Goal: Transaction & Acquisition: Book appointment/travel/reservation

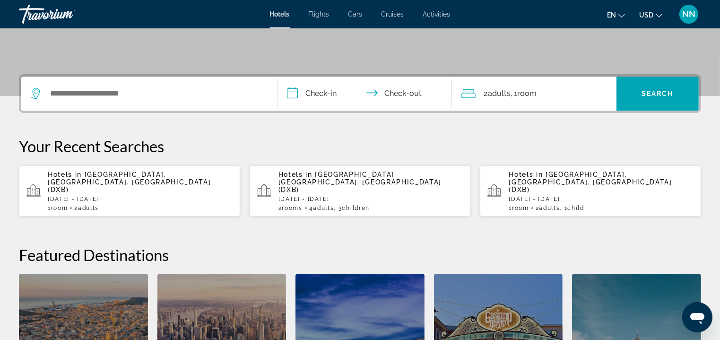
scroll to position [189, 0]
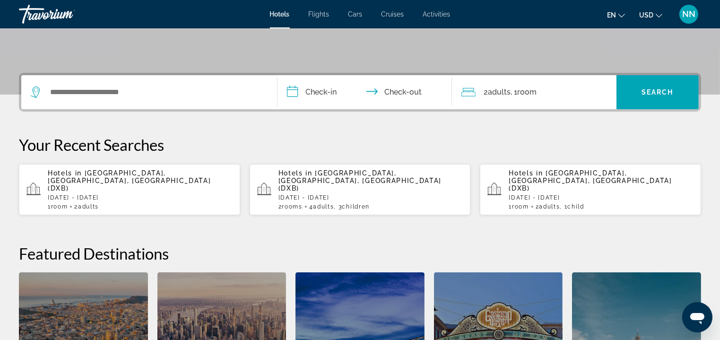
click at [128, 194] on p "[DATE] - [DATE]" at bounding box center [140, 197] width 185 height 7
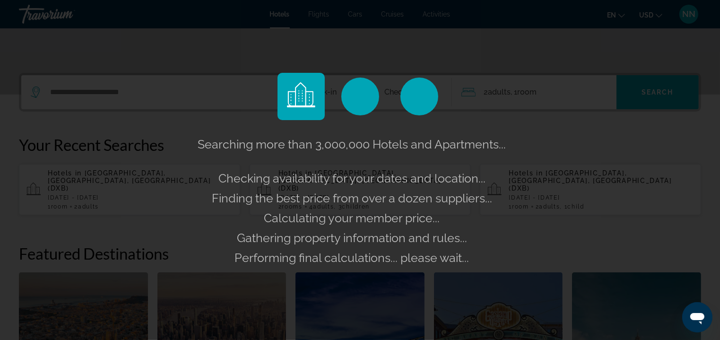
click at [19, 164] on button "Hotels in [GEOGRAPHIC_DATA], [GEOGRAPHIC_DATA], [GEOGRAPHIC_DATA] (DXB) [DATE] …" at bounding box center [129, 190] width 221 height 52
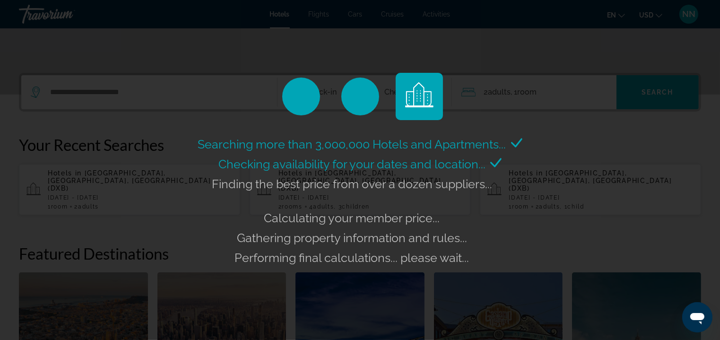
click at [19, 164] on button "Hotels in [GEOGRAPHIC_DATA], [GEOGRAPHIC_DATA], [GEOGRAPHIC_DATA] (DXB) [DATE] …" at bounding box center [129, 190] width 221 height 52
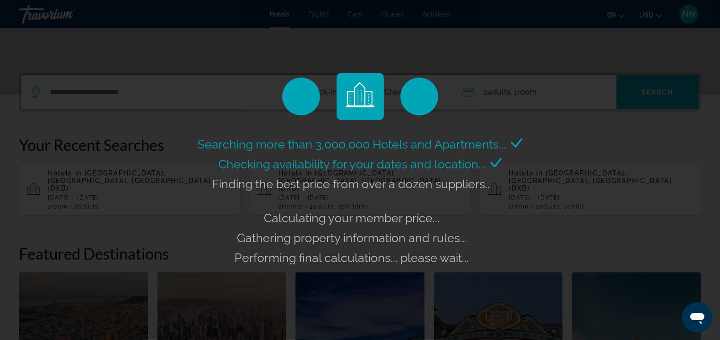
click at [19, 164] on button "Hotels in [GEOGRAPHIC_DATA], [GEOGRAPHIC_DATA], [GEOGRAPHIC_DATA] (DXB) [DATE] …" at bounding box center [129, 190] width 221 height 52
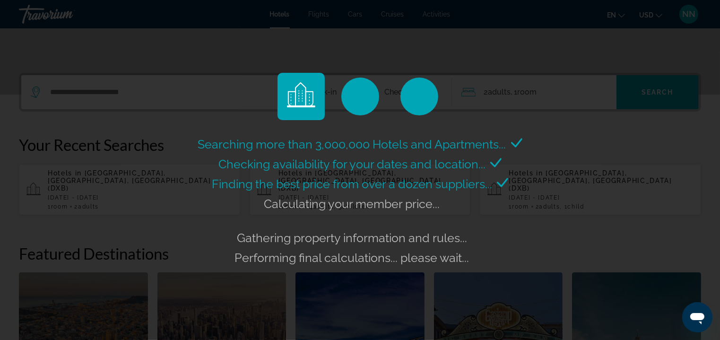
click at [19, 164] on button "Hotels in [GEOGRAPHIC_DATA], [GEOGRAPHIC_DATA], [GEOGRAPHIC_DATA] (DXB) [DATE] …" at bounding box center [129, 190] width 221 height 52
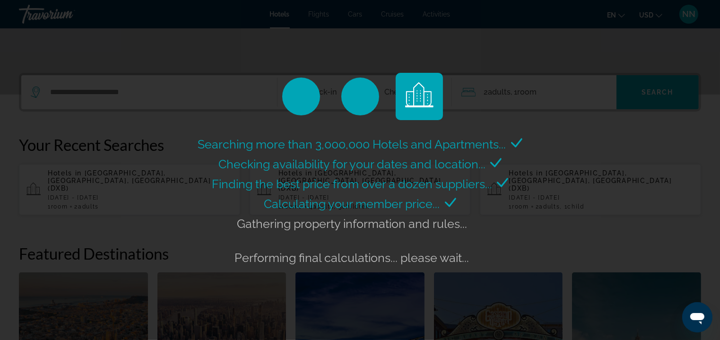
click at [19, 164] on button "Hotels in [GEOGRAPHIC_DATA], [GEOGRAPHIC_DATA], [GEOGRAPHIC_DATA] (DXB) [DATE] …" at bounding box center [129, 190] width 221 height 52
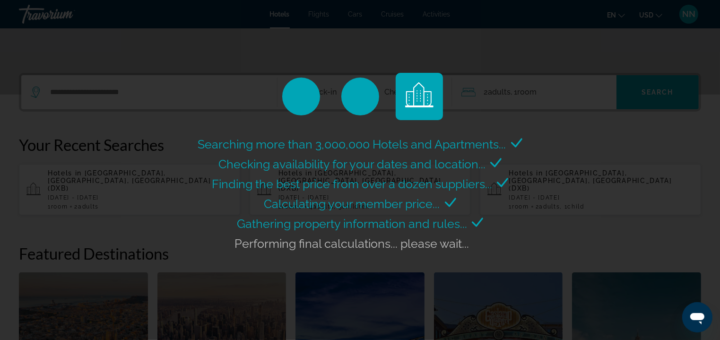
click at [19, 164] on button "Hotels in [GEOGRAPHIC_DATA], [GEOGRAPHIC_DATA], [GEOGRAPHIC_DATA] (DXB) [DATE] …" at bounding box center [129, 190] width 221 height 52
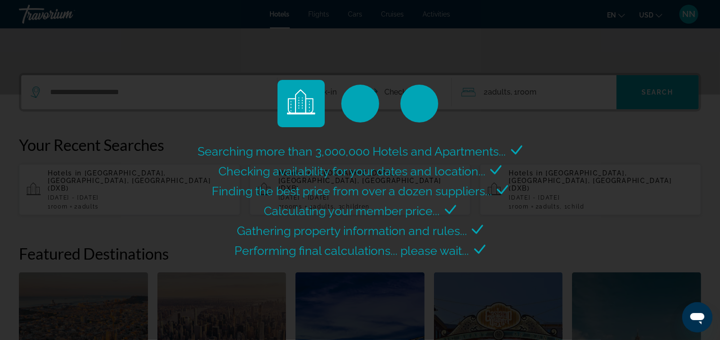
click at [19, 164] on button "Hotels in [GEOGRAPHIC_DATA], [GEOGRAPHIC_DATA], [GEOGRAPHIC_DATA] (DXB) [DATE] …" at bounding box center [129, 190] width 221 height 52
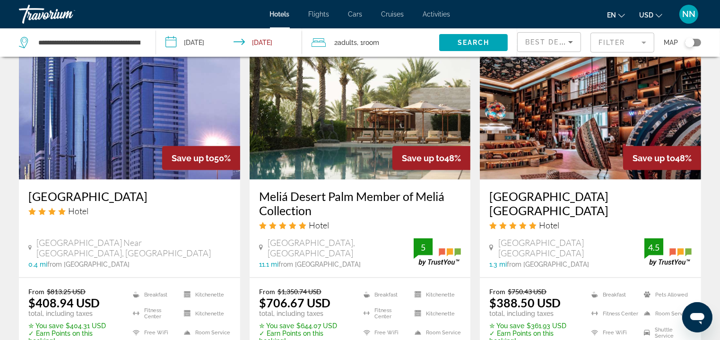
scroll to position [1351, 0]
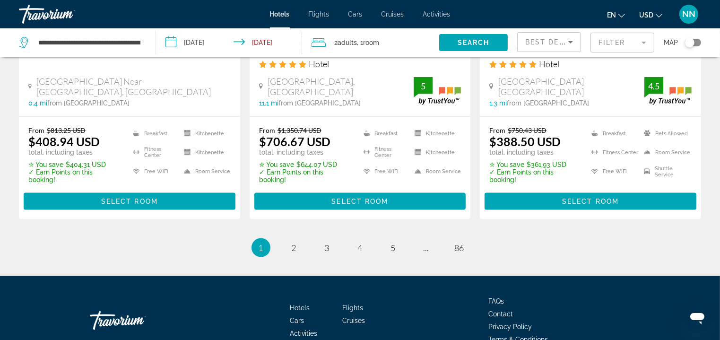
drag, startPoint x: 531, startPoint y: 115, endPoint x: 649, endPoint y: 45, distance: 137.0
click at [649, 44] on mat-form-field "Filter" at bounding box center [623, 43] width 64 height 20
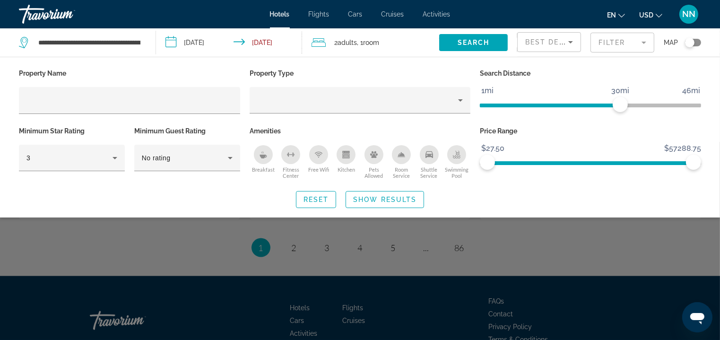
click at [648, 45] on mat-form-field "Filter" at bounding box center [623, 43] width 64 height 20
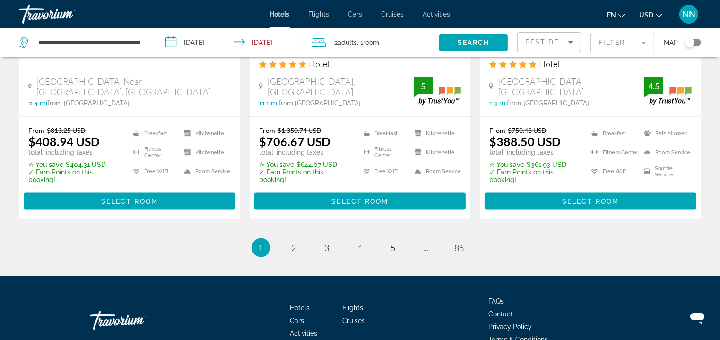
click at [604, 43] on mat-form-field "Filter" at bounding box center [623, 43] width 64 height 20
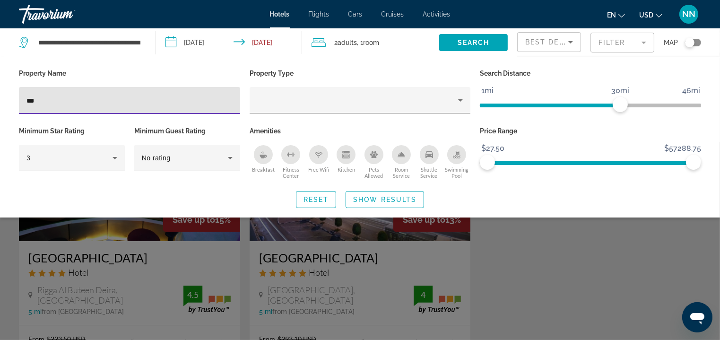
type input "***"
click at [344, 259] on div "Search widget" at bounding box center [360, 241] width 720 height 198
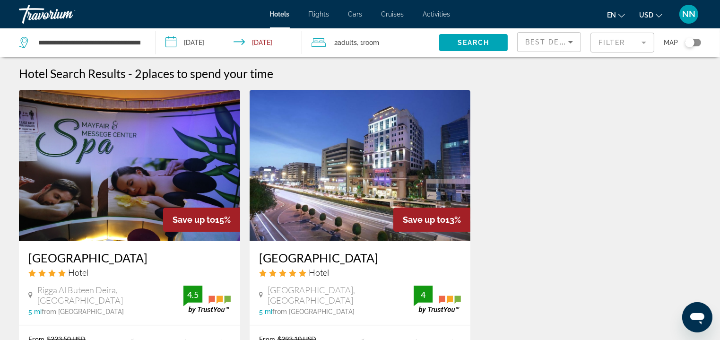
click at [349, 220] on img "Main content" at bounding box center [360, 165] width 221 height 151
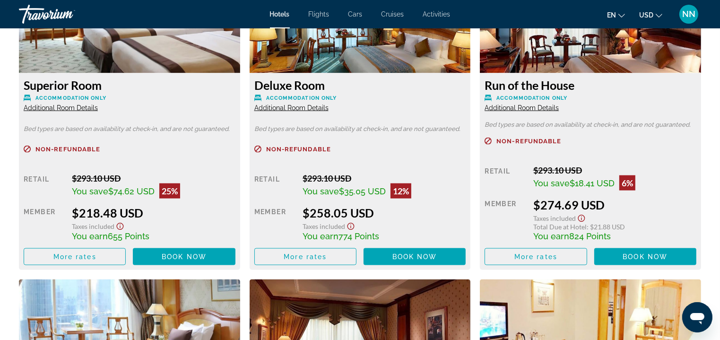
scroll to position [1371, 0]
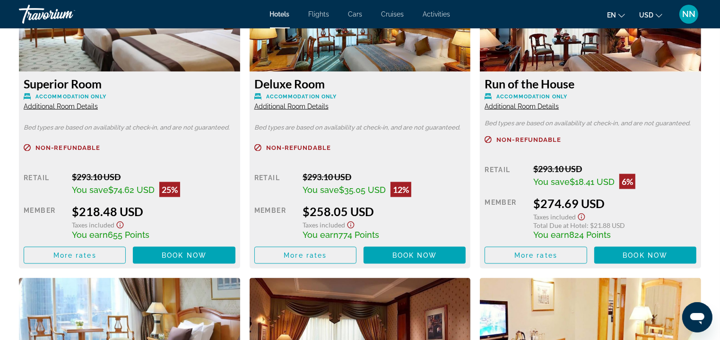
drag, startPoint x: 24, startPoint y: 85, endPoint x: 113, endPoint y: 83, distance: 88.9
click at [113, 83] on h3 "Superior Room" at bounding box center [130, 84] width 212 height 14
click at [161, 254] on span "Main content" at bounding box center [184, 255] width 102 height 23
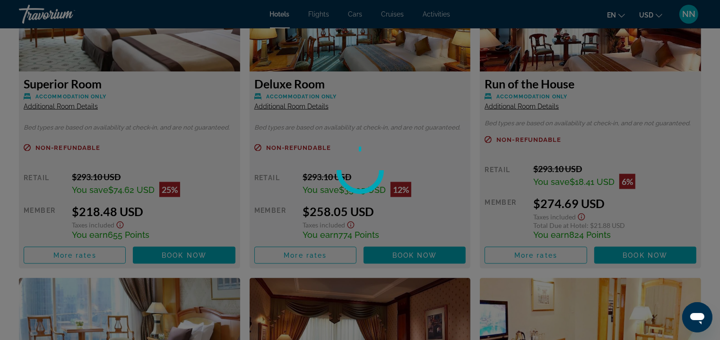
scroll to position [1668, 0]
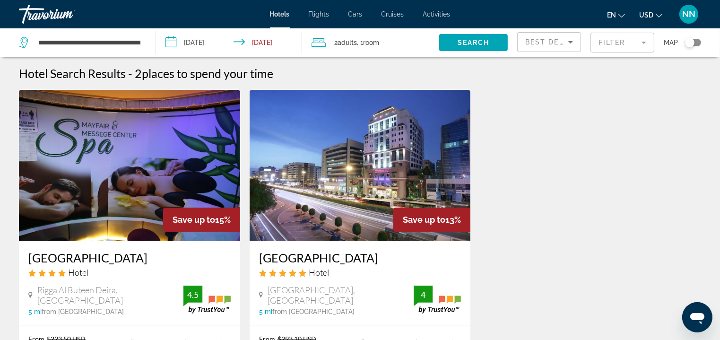
click at [376, 39] on span "Room" at bounding box center [371, 43] width 16 height 8
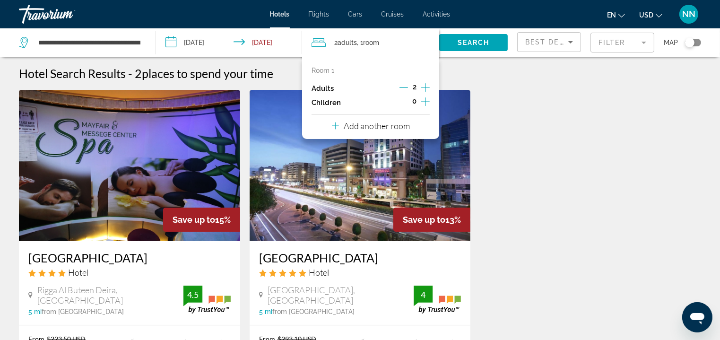
click at [427, 101] on icon "Increment children" at bounding box center [425, 101] width 9 height 11
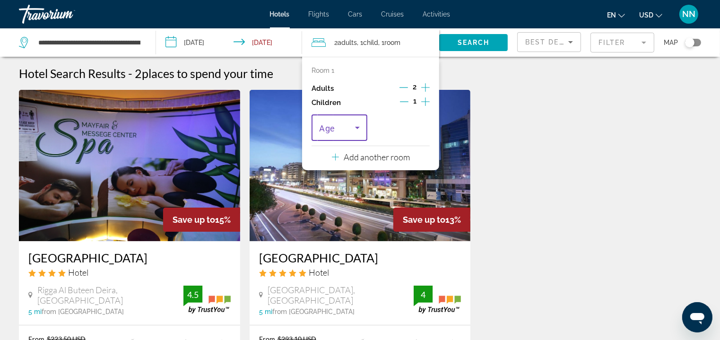
click at [358, 131] on icon "Travelers: 2 adults, 1 child" at bounding box center [357, 127] width 11 height 11
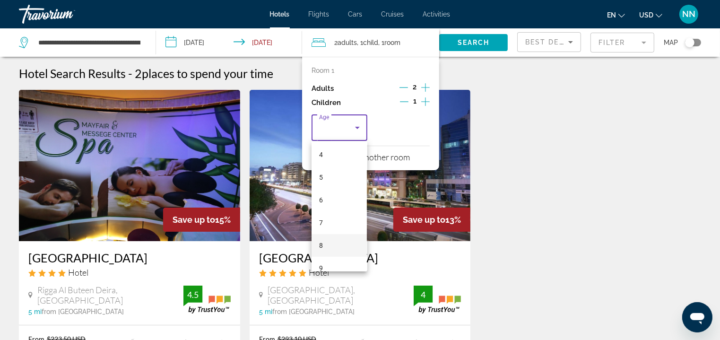
scroll to position [95, 0]
click at [325, 224] on mat-option "7" at bounding box center [339, 220] width 55 height 23
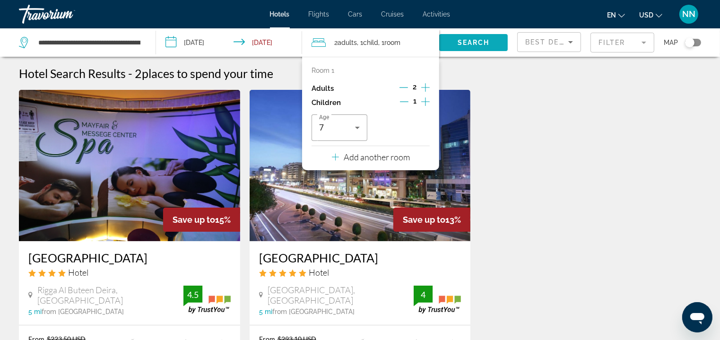
click at [500, 44] on span "Search widget" at bounding box center [473, 42] width 69 height 23
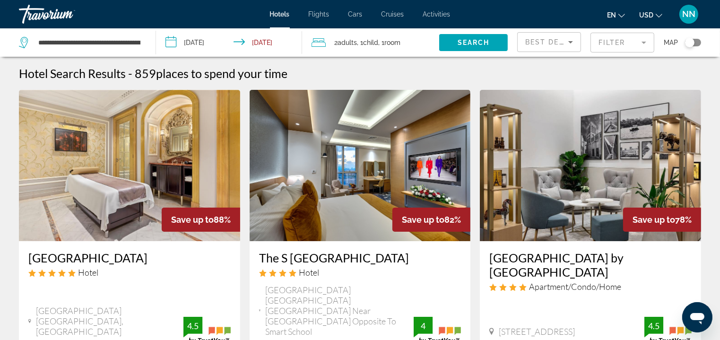
click at [627, 45] on mat-form-field "Filter" at bounding box center [623, 43] width 64 height 20
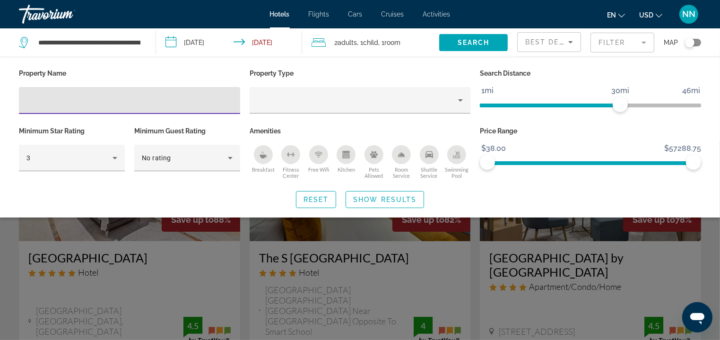
click at [167, 96] on input "Hotel Filters" at bounding box center [129, 100] width 206 height 11
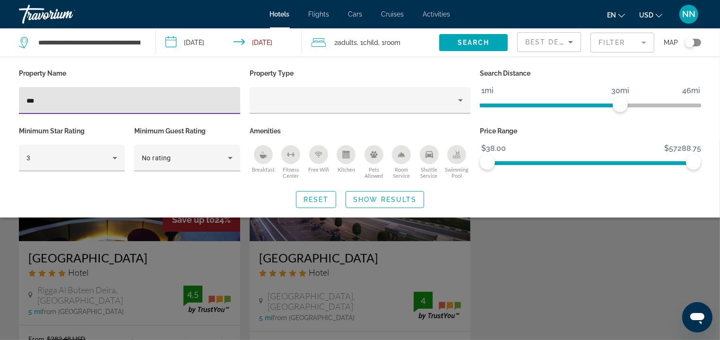
type input "***"
click at [360, 250] on div "Search widget" at bounding box center [360, 241] width 720 height 198
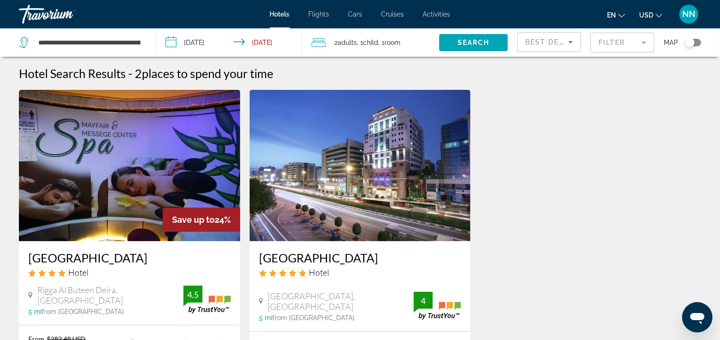
click at [369, 225] on img "Main content" at bounding box center [360, 165] width 221 height 151
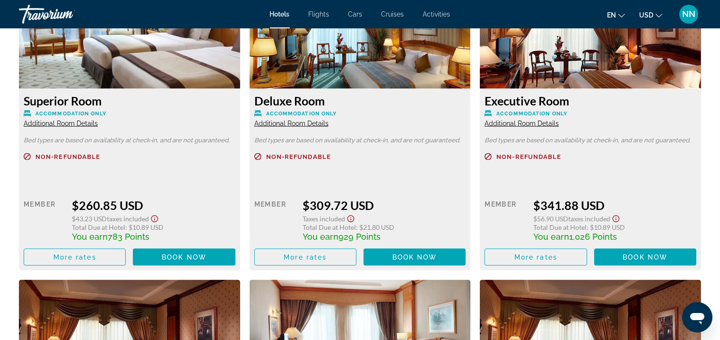
scroll to position [1371, 0]
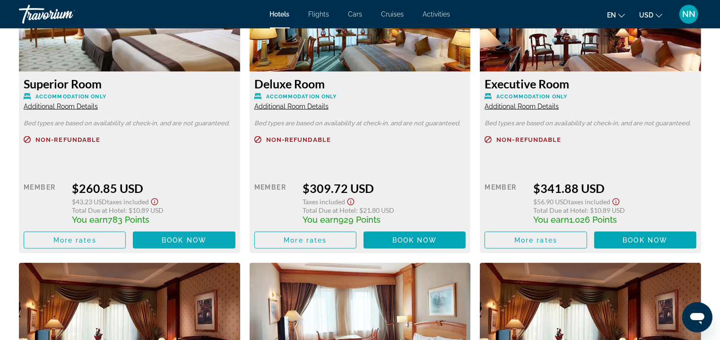
click at [201, 245] on span "Main content" at bounding box center [184, 240] width 102 height 23
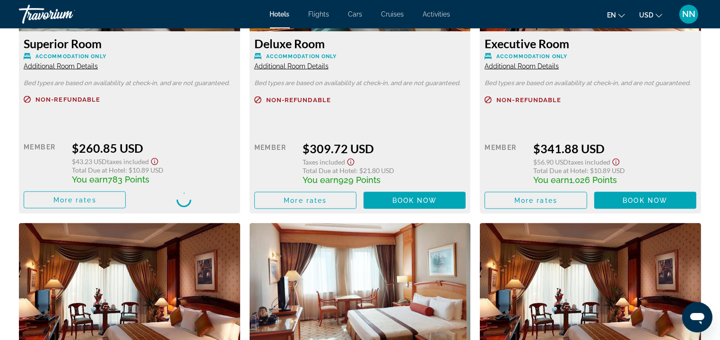
scroll to position [1419, 0]
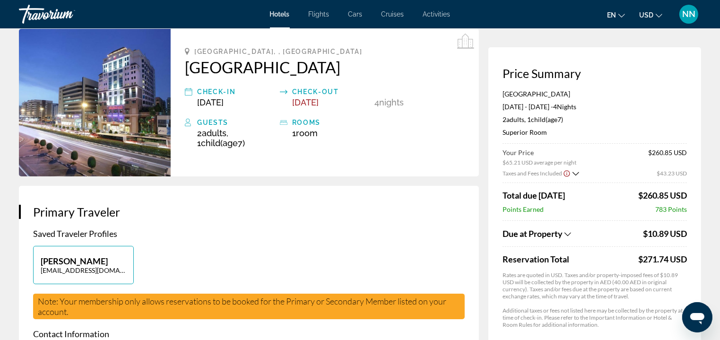
scroll to position [47, 0]
